Goal: Task Accomplishment & Management: Manage account settings

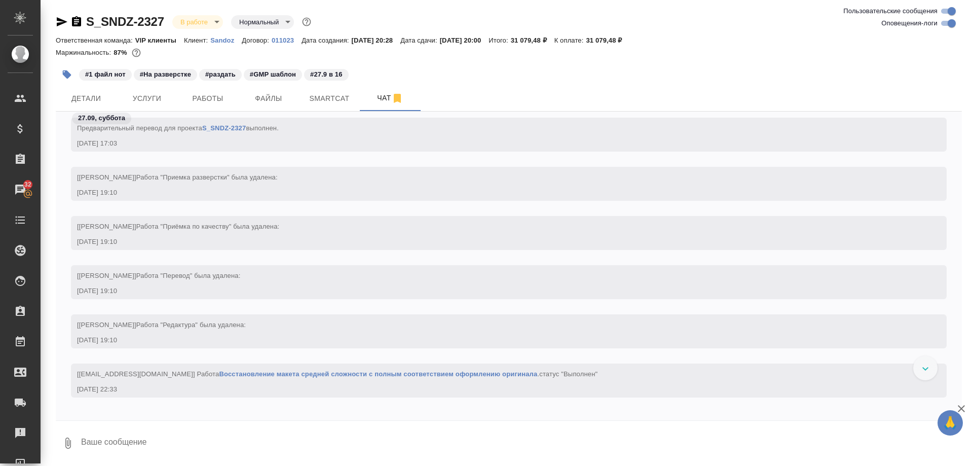
scroll to position [6328, 0]
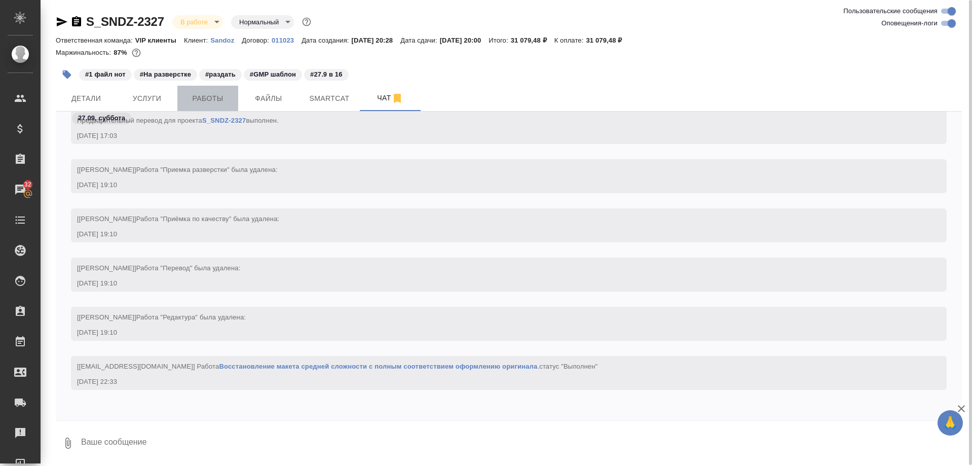
click at [201, 101] on span "Работы" at bounding box center [208, 98] width 49 height 13
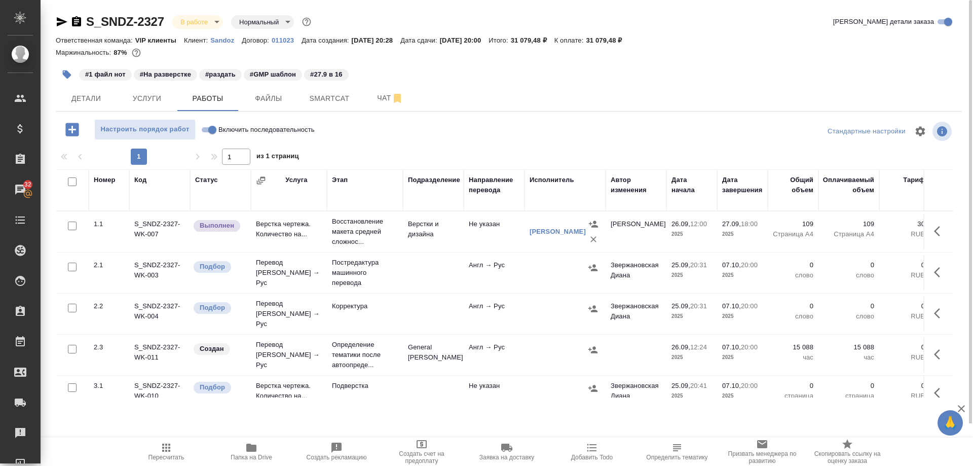
click at [205, 135] on input "Включить последовательность" at bounding box center [212, 130] width 37 height 12
checkbox input "true"
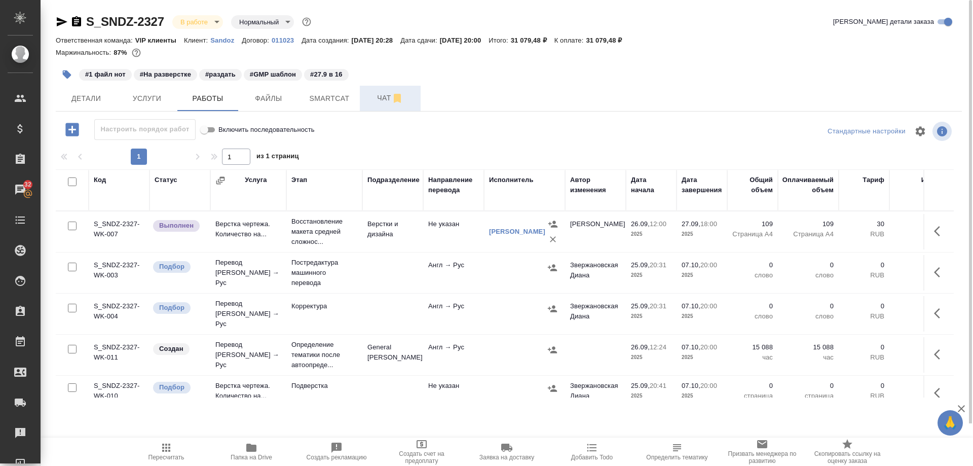
click at [377, 98] on span "Чат" at bounding box center [390, 98] width 49 height 13
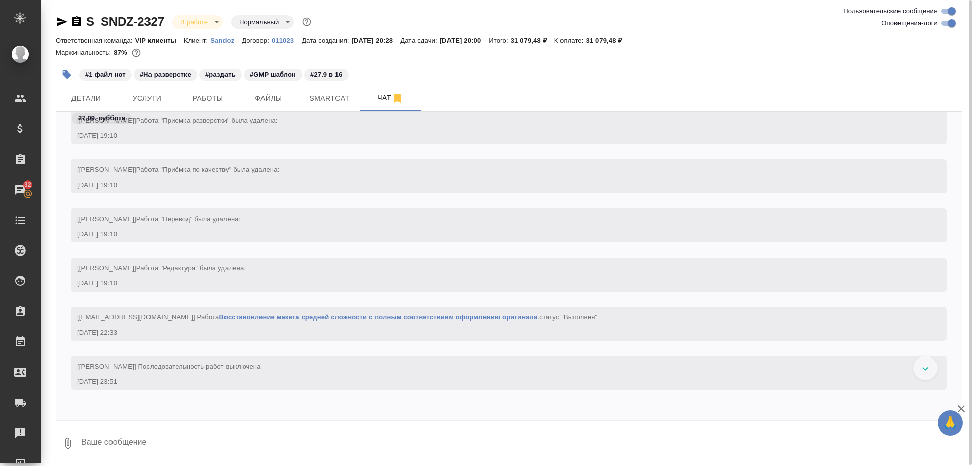
scroll to position [7965, 0]
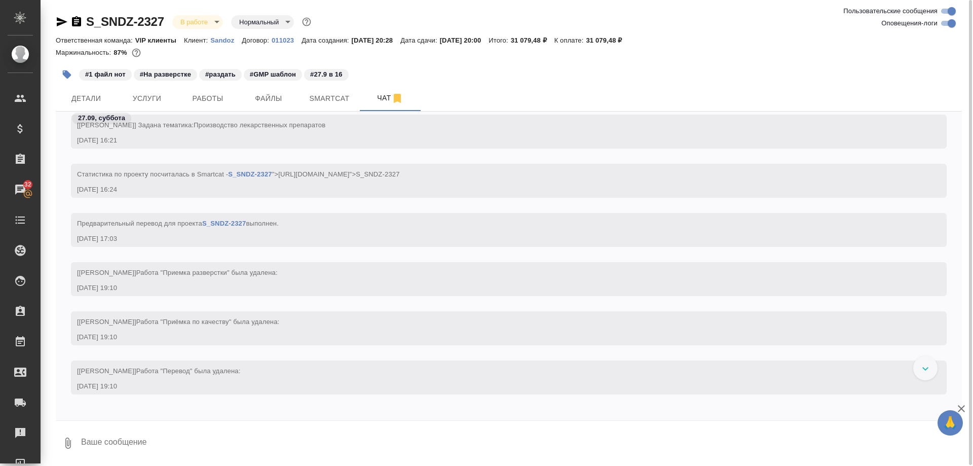
click at [156, 436] on textarea at bounding box center [521, 443] width 882 height 34
paste textarea "https://drive.awatera.com/apps/files/files/10525844?dir=/Shares/Sandoz/Orders/S…"
type textarea "остаток готов: https://drive.awatera.com/apps/files/files/10525844?dir=/Shares/…"
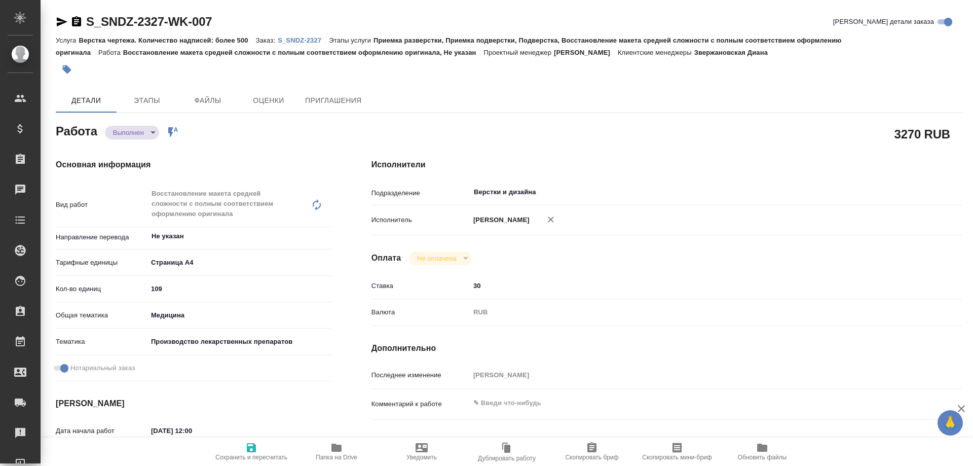
type textarea "x"
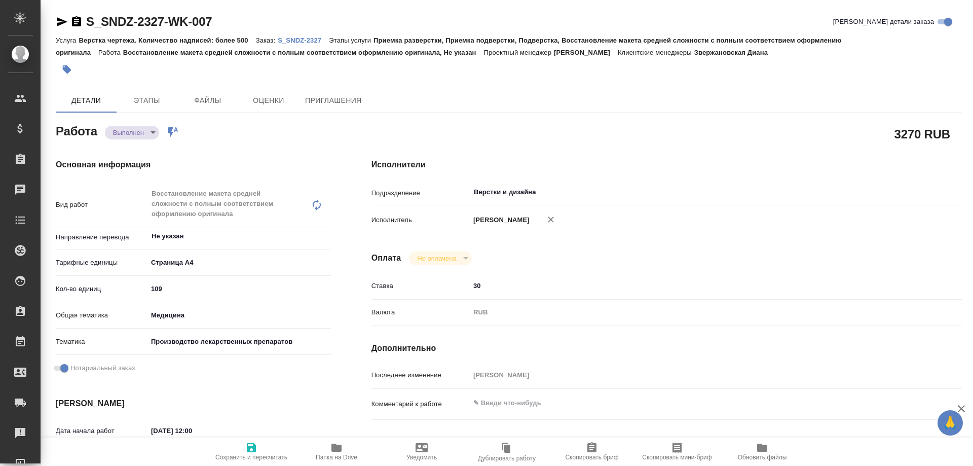
type textarea "x"
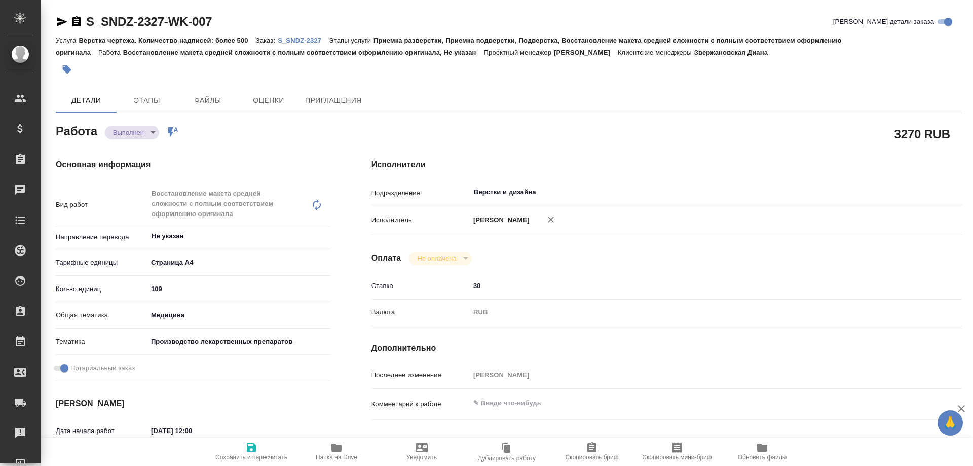
type textarea "x"
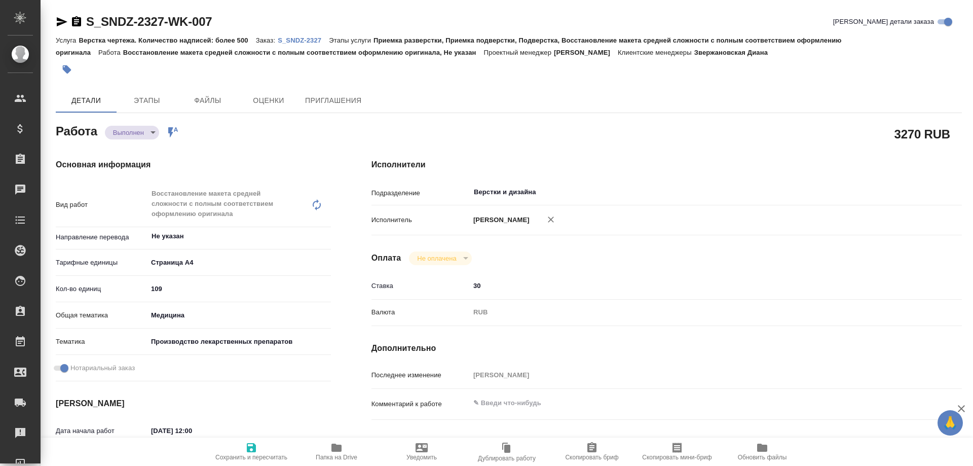
type textarea "x"
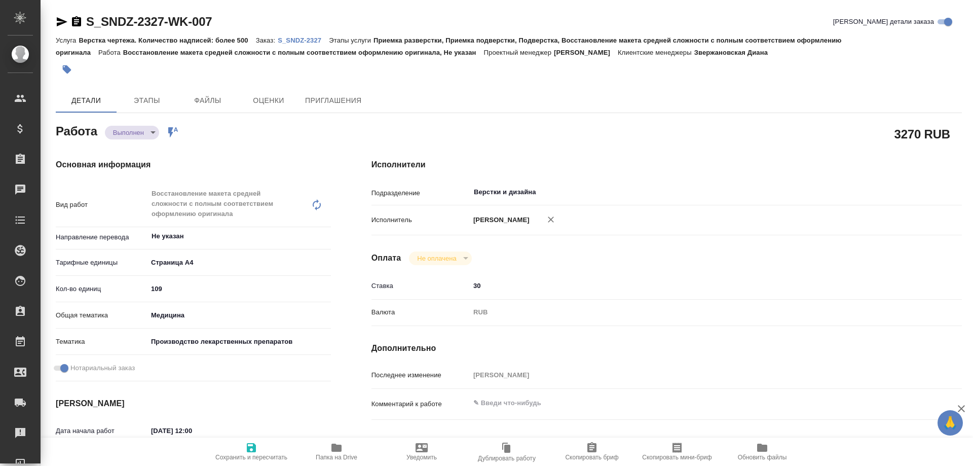
type textarea "x"
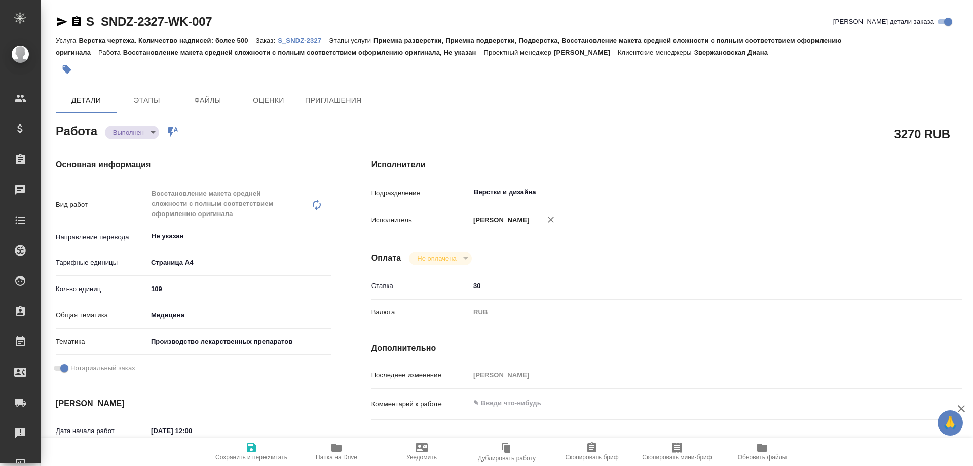
click at [339, 446] on icon "button" at bounding box center [337, 448] width 10 height 8
type textarea "x"
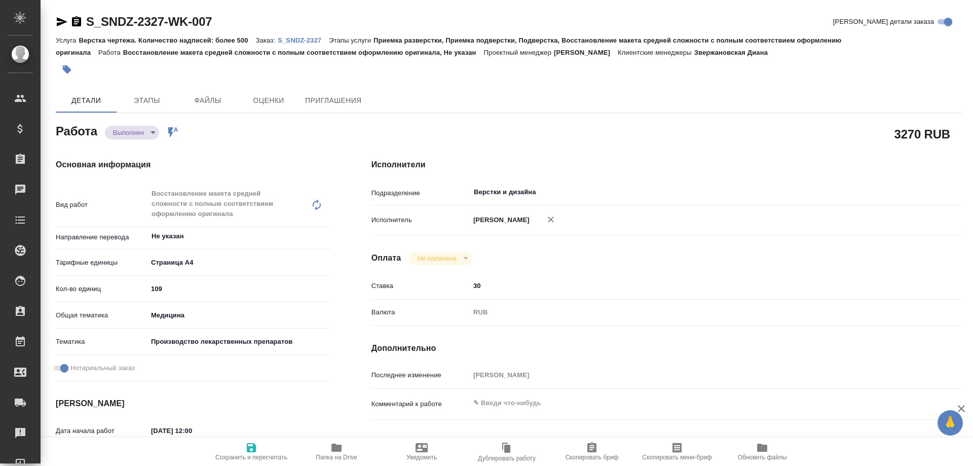
type textarea "x"
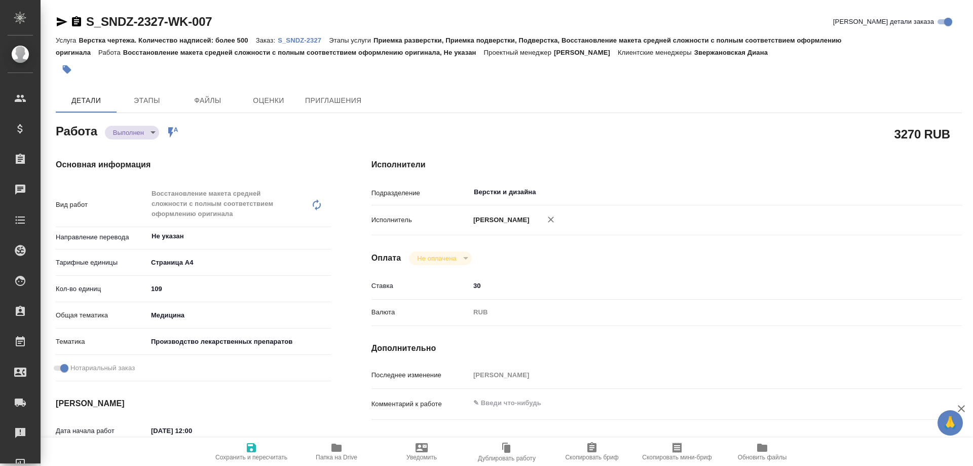
type textarea "x"
click at [137, 134] on body "🙏 .cls-1 fill:#fff; AWATERA Arsenyeva [PERSON_NAME] Спецификации Заказы 32 Чаты…" at bounding box center [486, 233] width 973 height 466
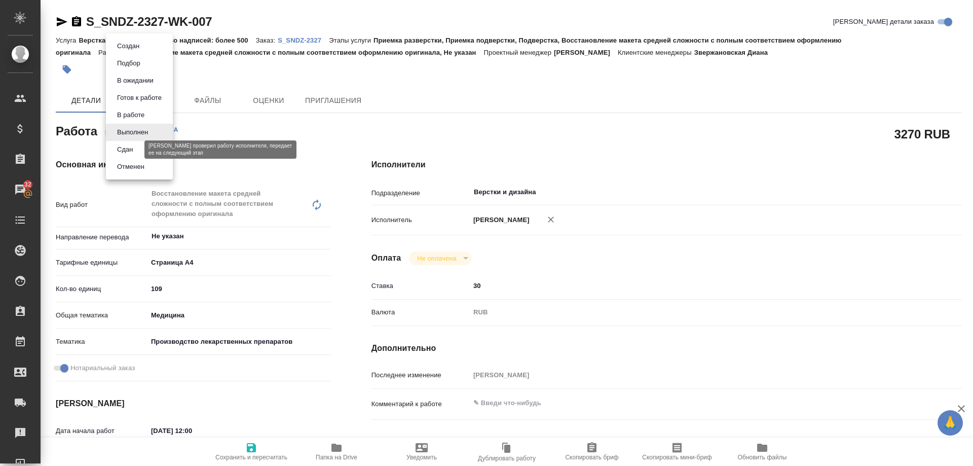
click at [130, 147] on button "Сдан" at bounding box center [125, 149] width 22 height 11
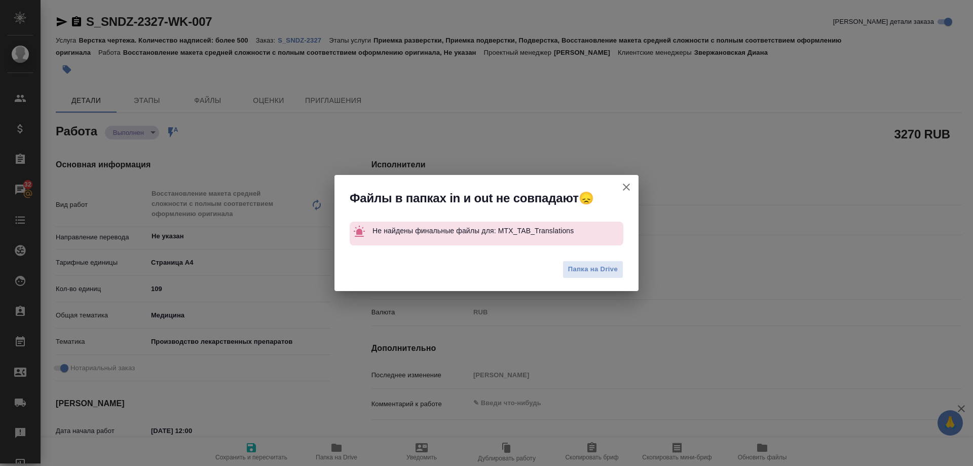
type textarea "x"
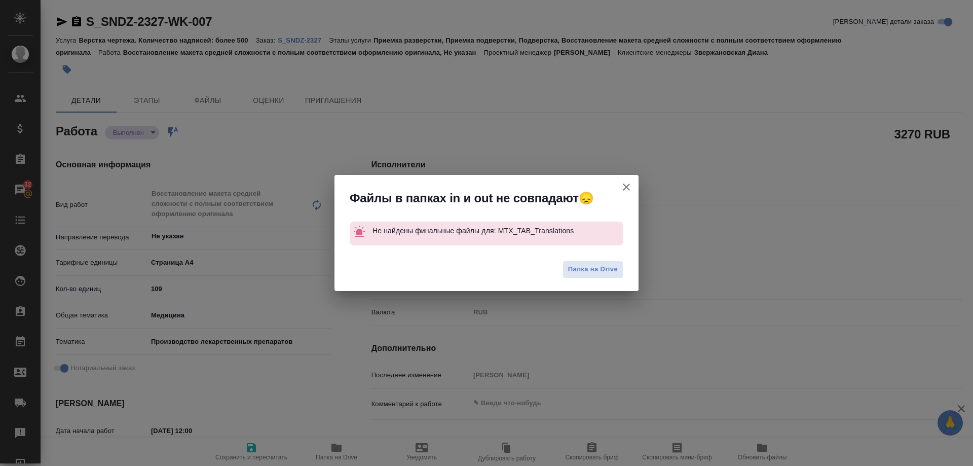
type textarea "x"
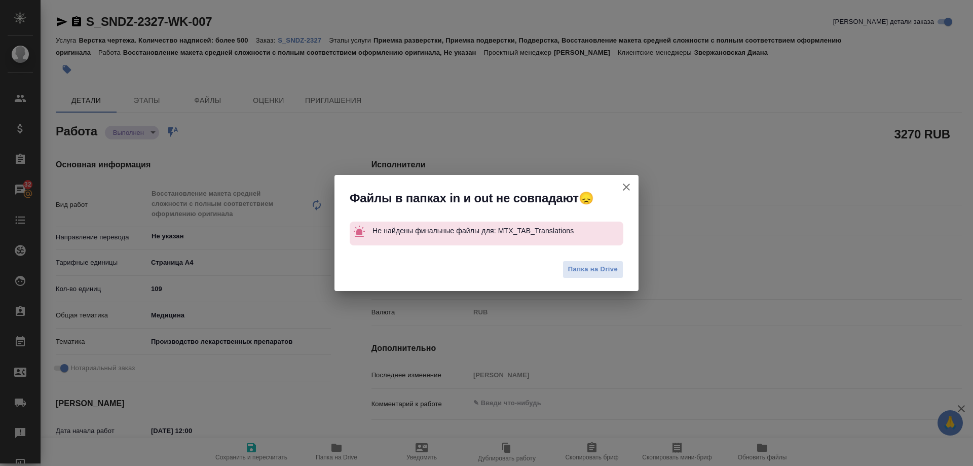
type textarea "x"
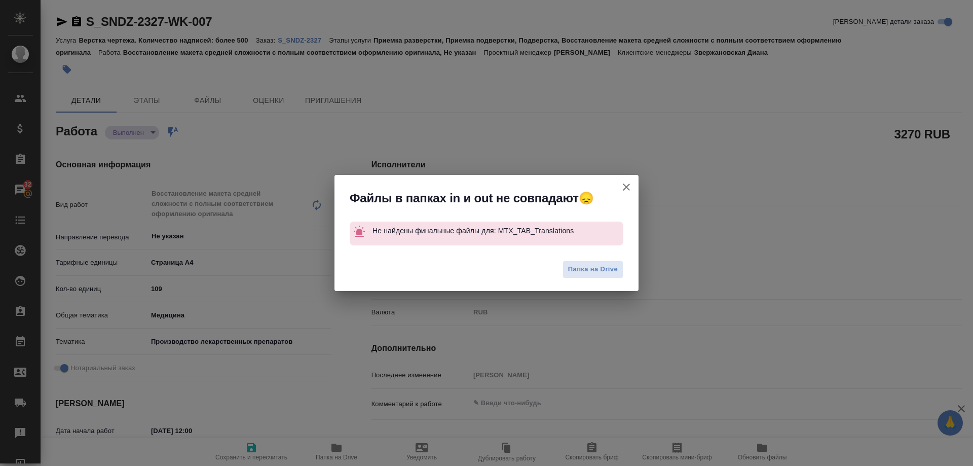
type textarea "x"
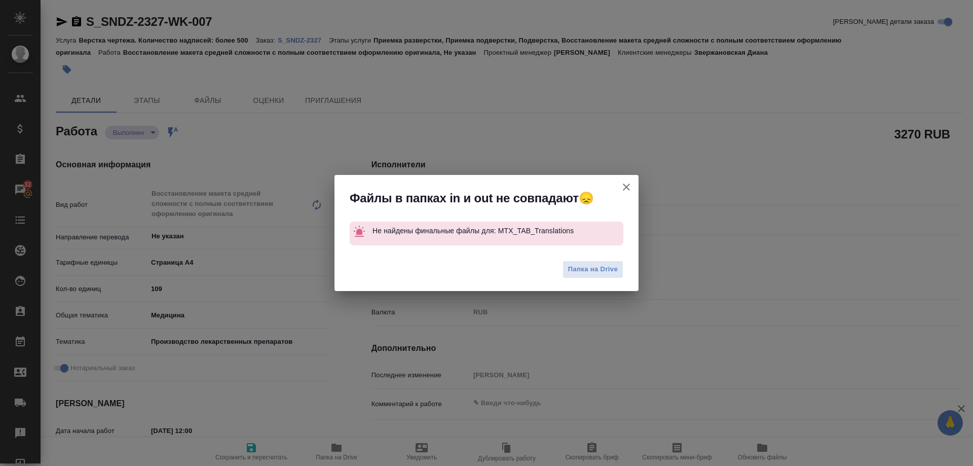
click at [629, 185] on icon "button" at bounding box center [627, 187] width 12 height 12
type textarea "x"
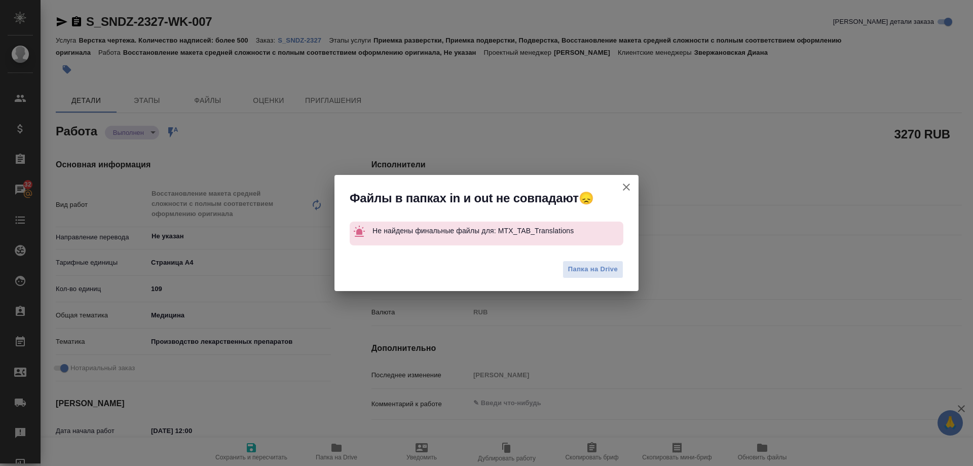
type textarea "x"
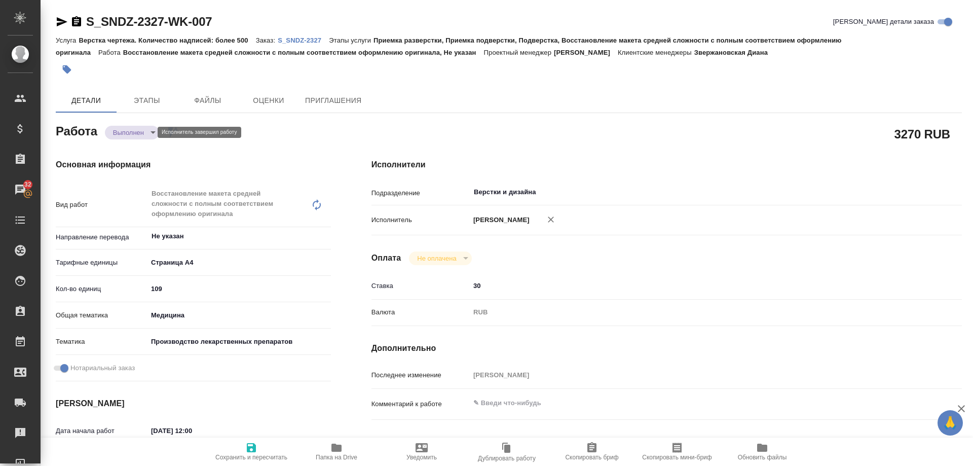
click at [139, 127] on body "🙏 .cls-1 fill:#fff; AWATERA Arsenyeva [PERSON_NAME] Спецификации Заказы 32 Чаты…" at bounding box center [486, 233] width 973 height 466
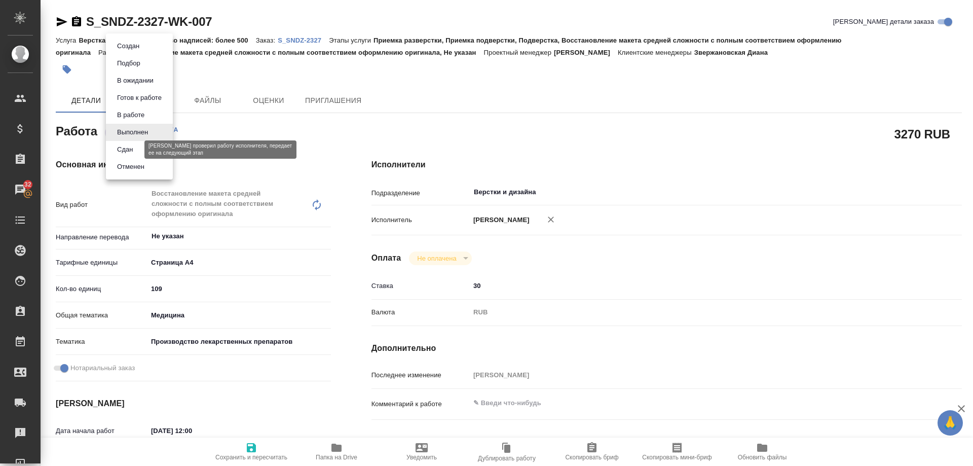
click at [132, 151] on button "Сдан" at bounding box center [125, 149] width 22 height 11
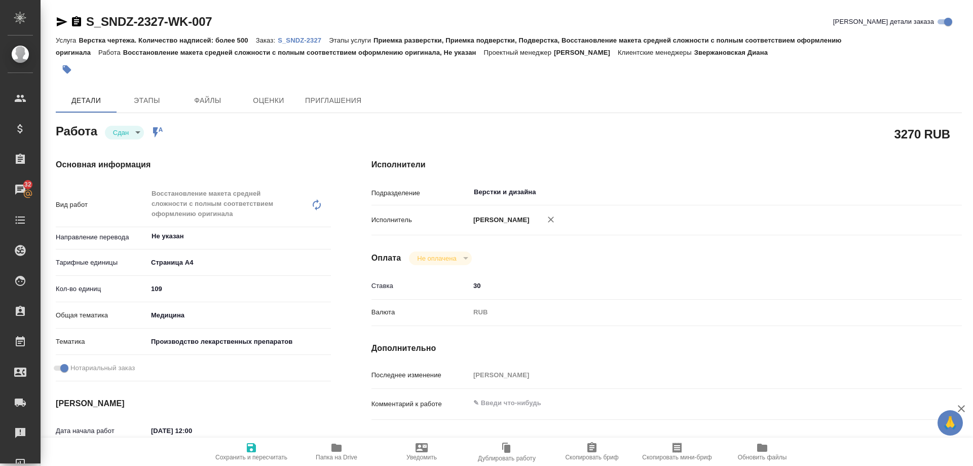
type textarea "x"
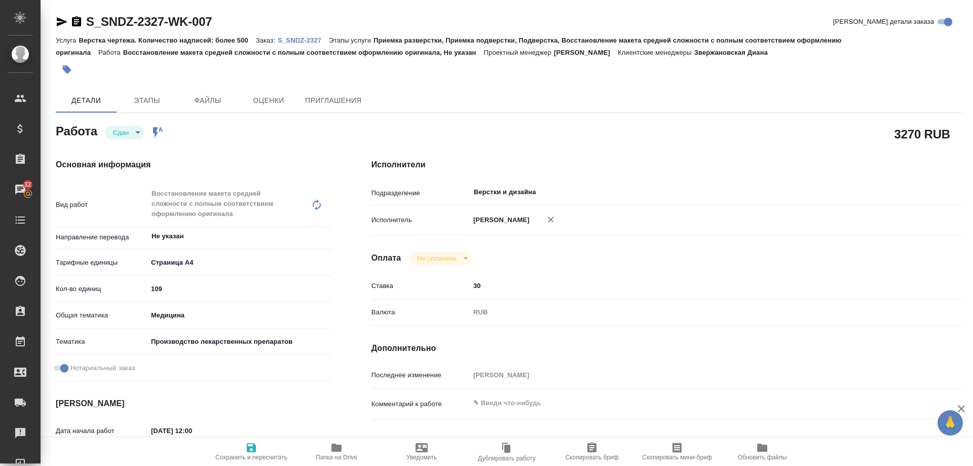
type textarea "x"
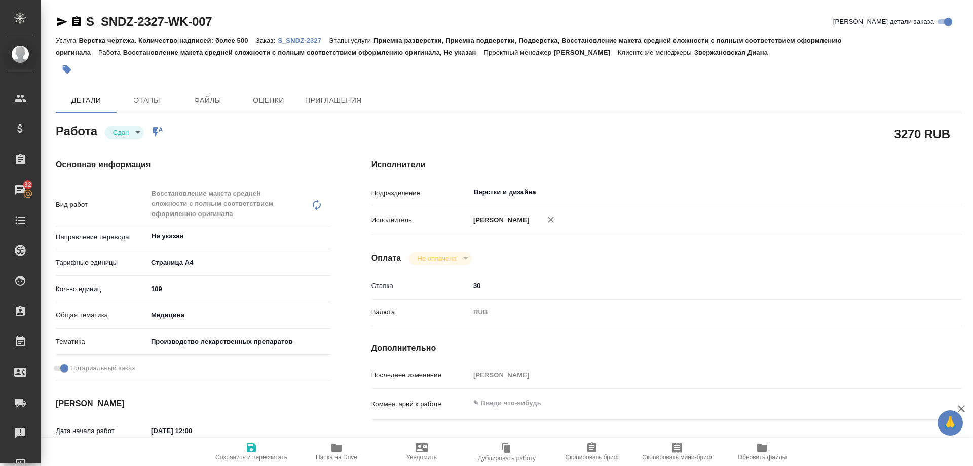
type textarea "x"
